Goal: Navigation & Orientation: Go to known website

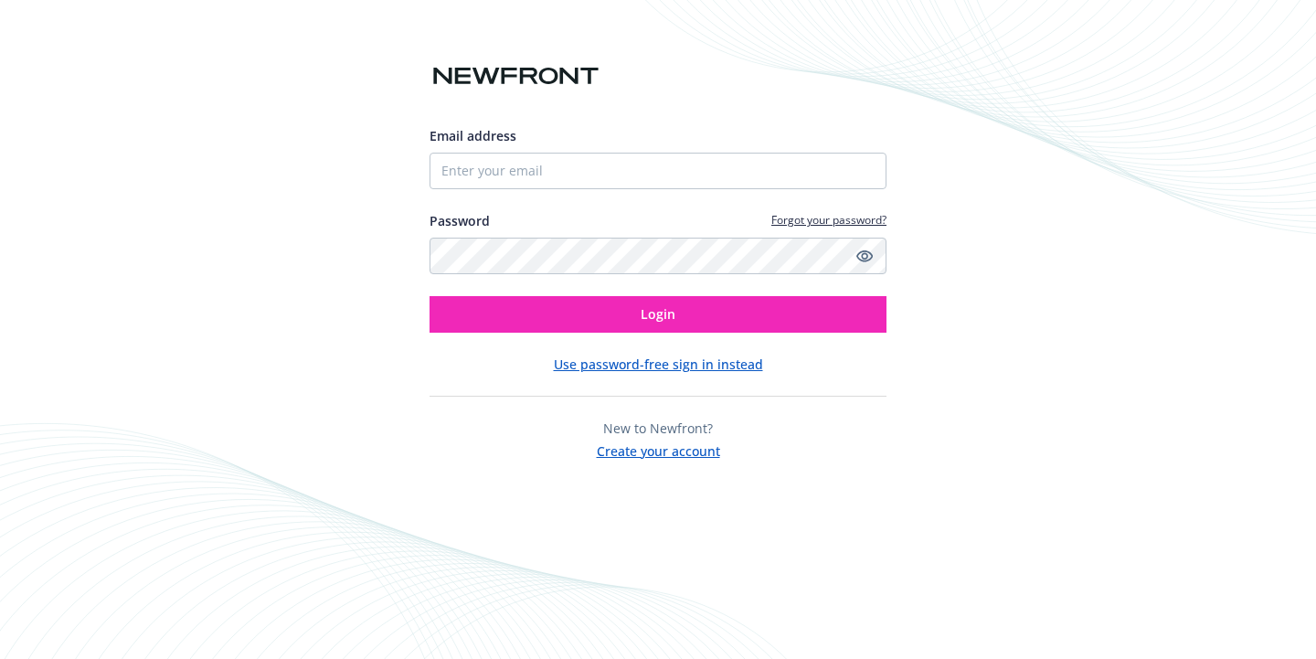
click at [617, 366] on button "Use password-free sign in instead" at bounding box center [658, 363] width 209 height 19
